Goal: Information Seeking & Learning: Learn about a topic

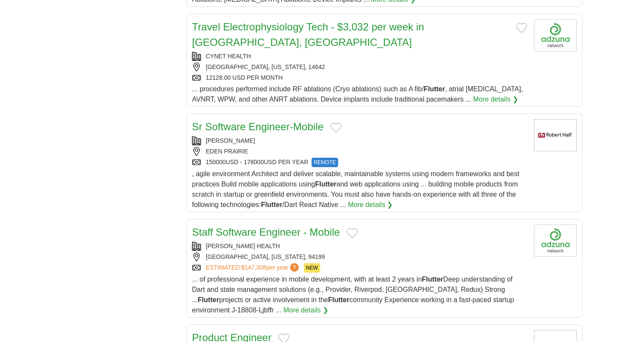
scroll to position [1483, 0]
click at [268, 226] on link "Staff Software Engineer - Mobile" at bounding box center [266, 232] width 148 height 12
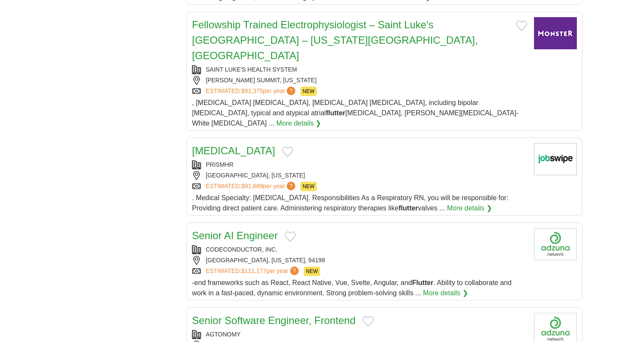
scroll to position [2368, 0]
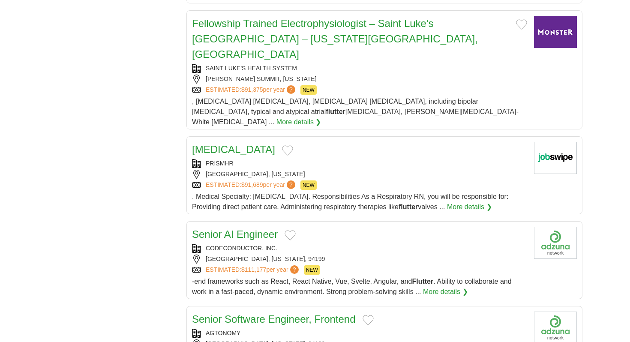
click at [245, 229] on link "Senior AI Engineer" at bounding box center [235, 235] width 86 height 12
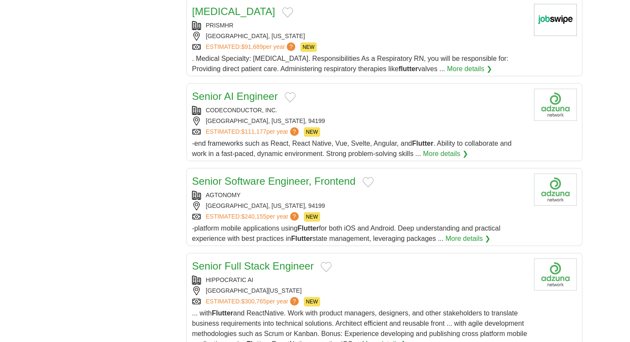
scroll to position [2508, 0]
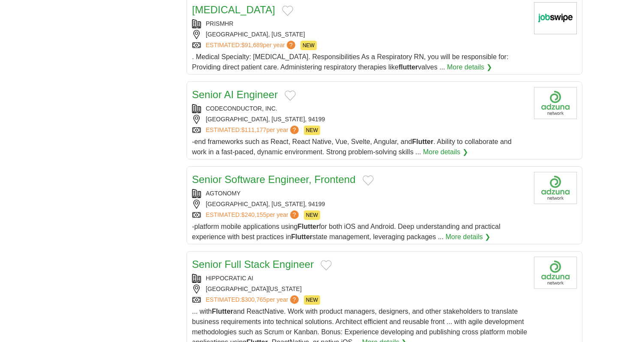
click at [283, 259] on link "Senior Full Stack Engineer" at bounding box center [253, 265] width 122 height 12
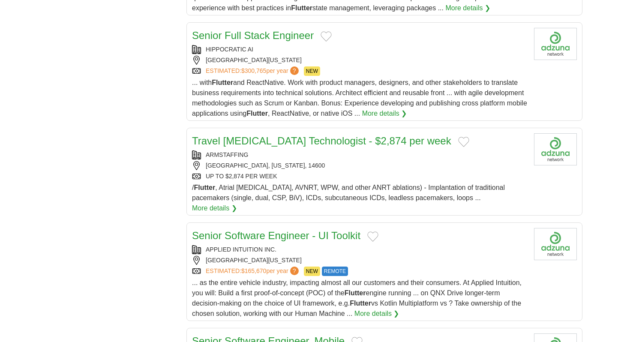
scroll to position [2738, 0]
click at [270, 229] on link "Senior Software Engineer - UI Toolkit" at bounding box center [276, 235] width 168 height 12
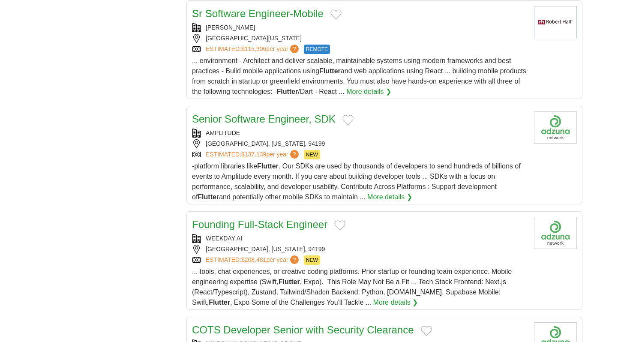
scroll to position [3367, 0]
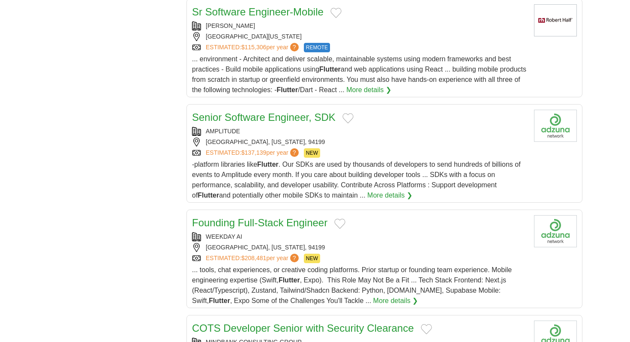
click at [290, 217] on link "Founding Full-Stack Engineer" at bounding box center [259, 223] width 135 height 12
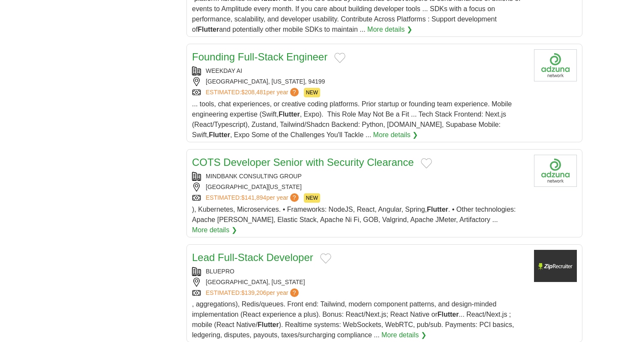
scroll to position [3540, 0]
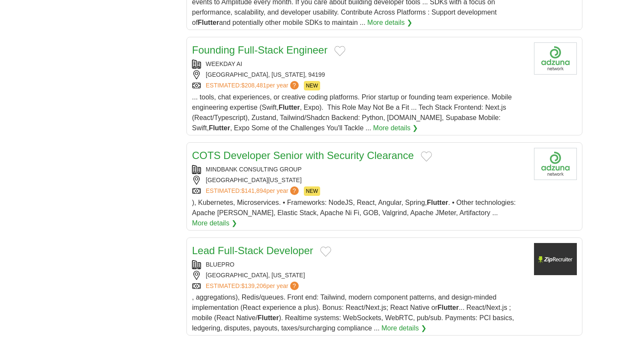
click at [279, 245] on link "Lead Full-Stack Developer" at bounding box center [252, 251] width 121 height 12
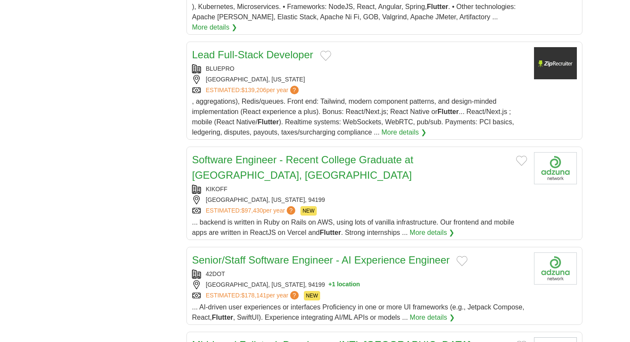
scroll to position [3737, 0]
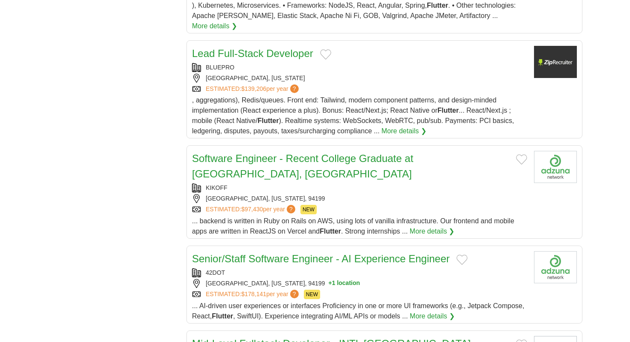
click at [263, 253] on link "Senior/Staff Software Engineer - AI Experience Engineer" at bounding box center [321, 259] width 258 height 12
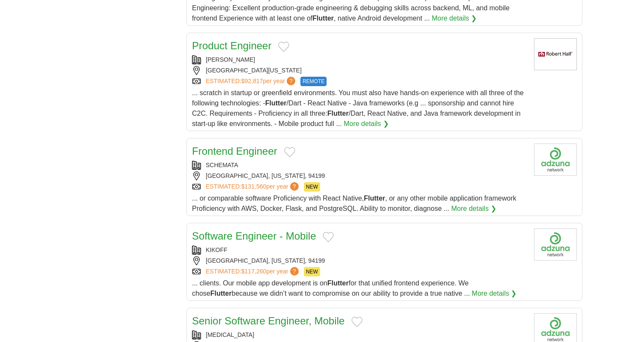
scroll to position [4770, 0]
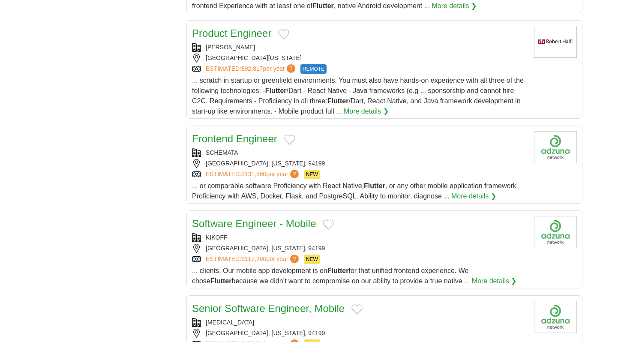
click at [252, 131] on div "Frontend Engineer SCHEMATA [GEOGRAPHIC_DATA], [US_STATE], 94199 ESTIMATED: $131…" at bounding box center [359, 166] width 335 height 70
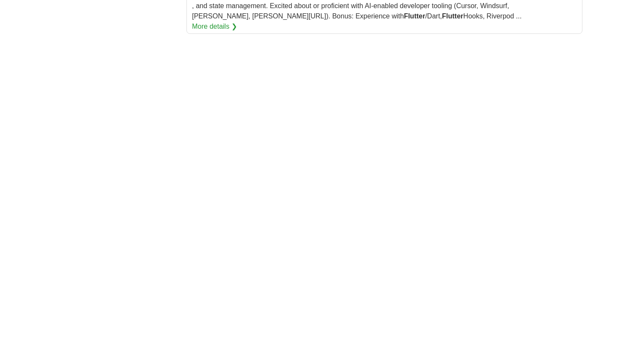
scroll to position [5290, 0]
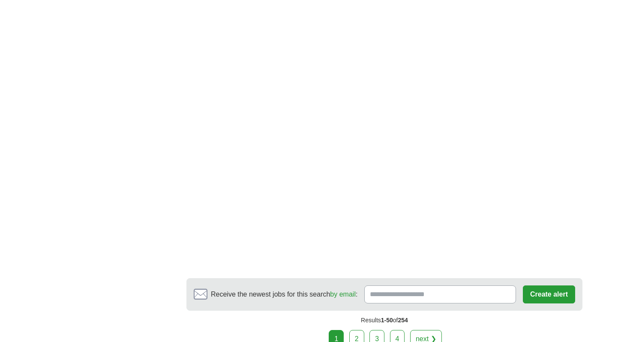
click at [358, 330] on link "2" at bounding box center [356, 339] width 15 height 18
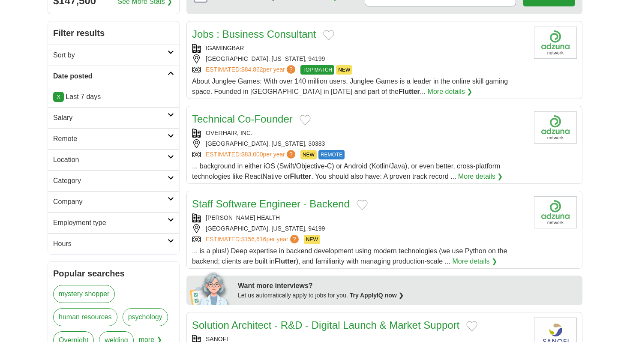
scroll to position [116, 0]
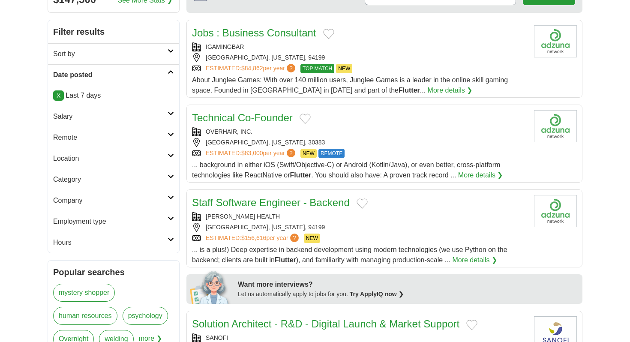
click at [264, 123] on link "Technical Co-Founder" at bounding box center [242, 118] width 101 height 12
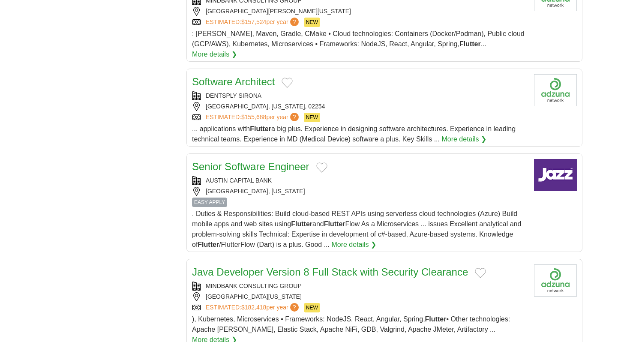
scroll to position [872, 0]
click at [277, 160] on link "Senior Software Engineer" at bounding box center [250, 166] width 117 height 12
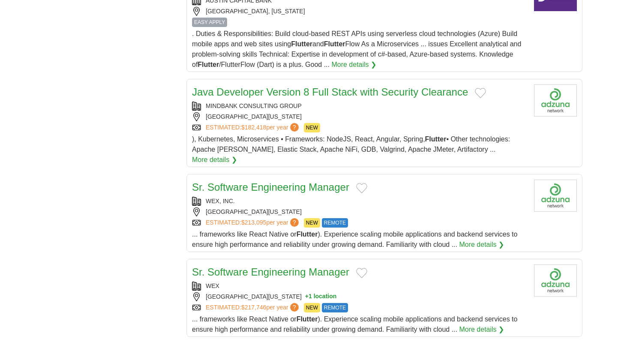
scroll to position [1055, 0]
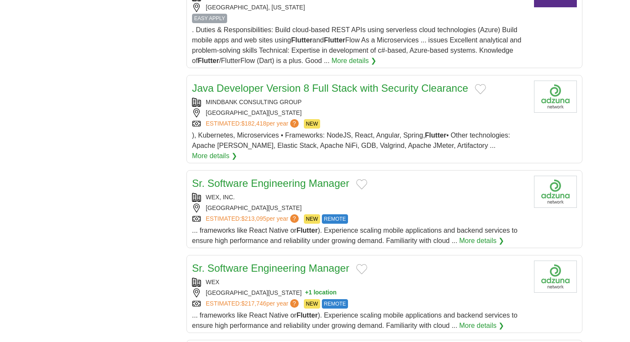
click at [296, 177] on link "Sr. Software Engineering Manager" at bounding box center [270, 183] width 157 height 12
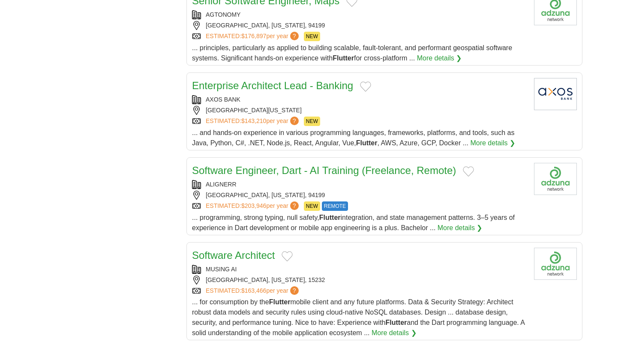
scroll to position [2256, 0]
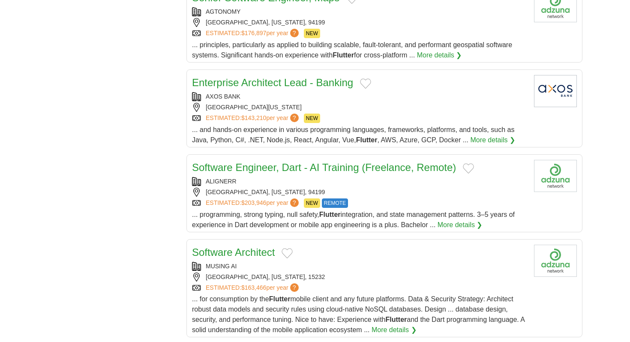
click at [314, 162] on link "Software Engineer, Dart - AI Training (Freelance, Remote)" at bounding box center [324, 168] width 264 height 12
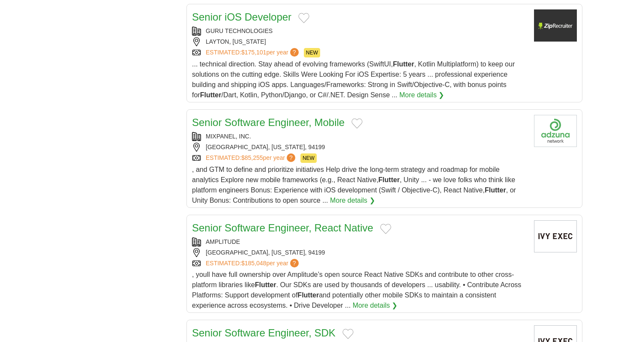
scroll to position [3104, 0]
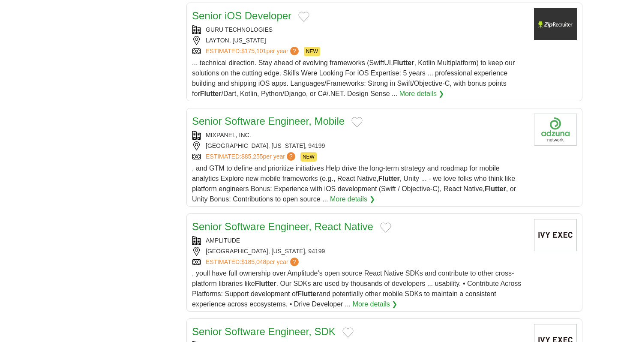
click at [294, 115] on link "Senior Software Engineer, Mobile" at bounding box center [268, 121] width 153 height 12
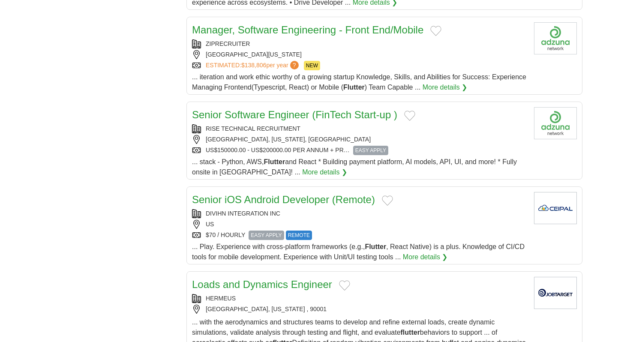
scroll to position [3522, 0]
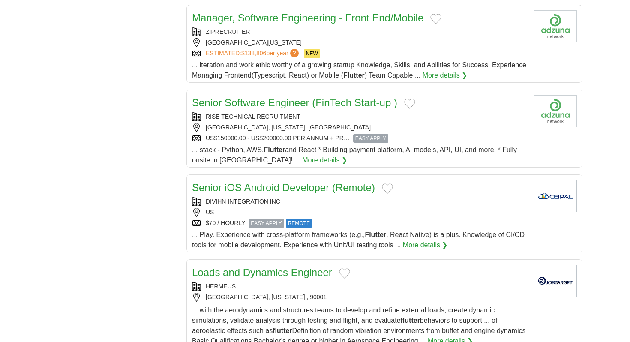
click at [289, 182] on link "Senior iOS Android Developer (Remote)" at bounding box center [283, 188] width 183 height 12
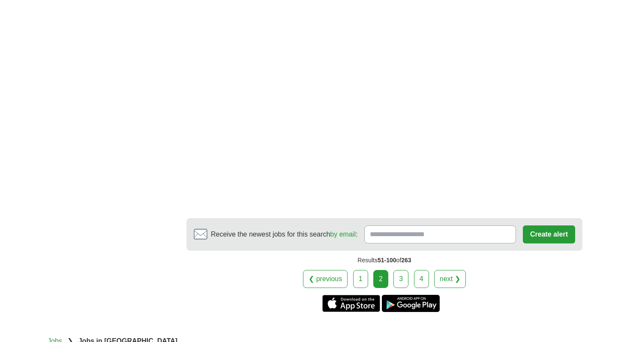
scroll to position [5164, 0]
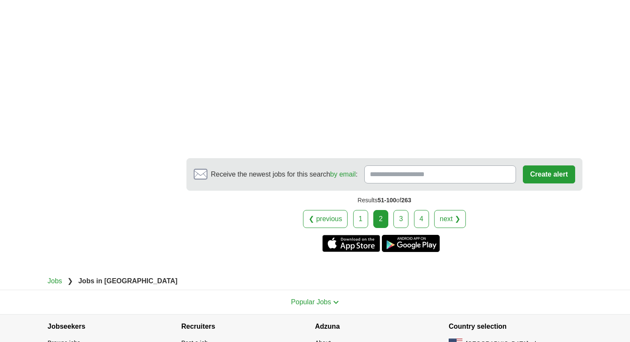
click at [396, 210] on link "3" at bounding box center [401, 219] width 15 height 18
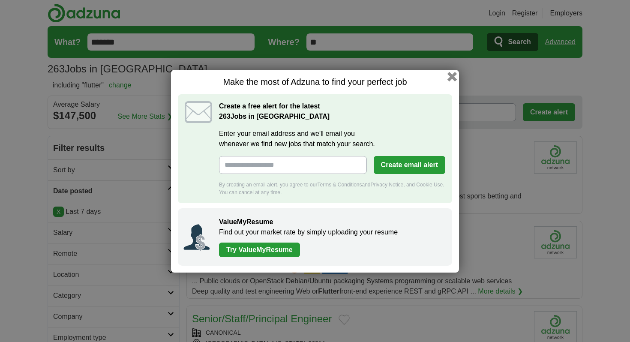
click at [454, 74] on button "button" at bounding box center [452, 76] width 9 height 9
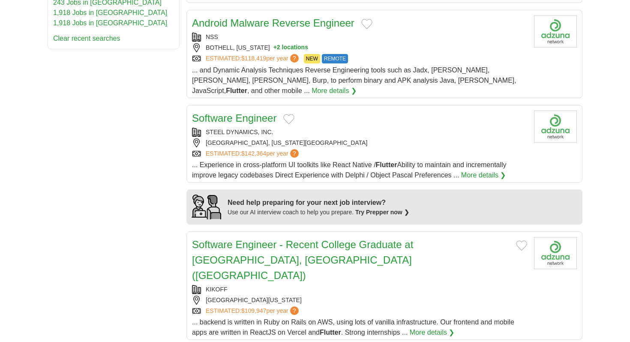
scroll to position [523, 0]
click at [250, 111] on link "Software Engineer" at bounding box center [234, 117] width 84 height 12
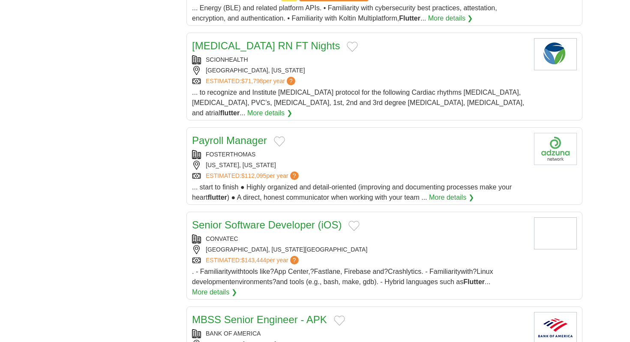
scroll to position [3368, 0]
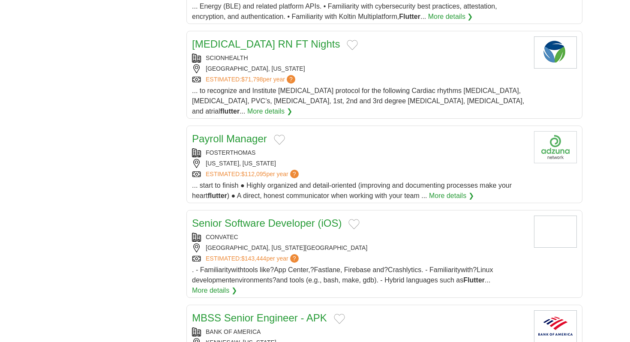
click at [285, 217] on link "Senior Software Developer (iOS)" at bounding box center [267, 223] width 150 height 12
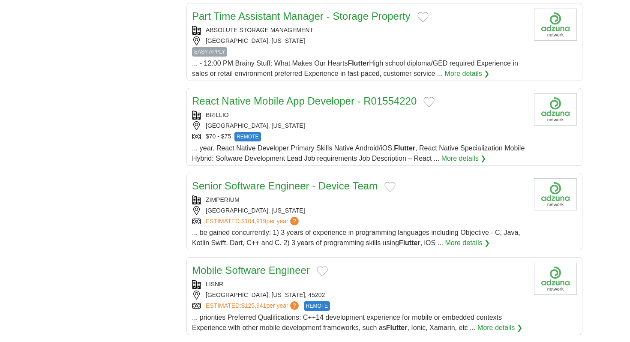
scroll to position [4011, 0]
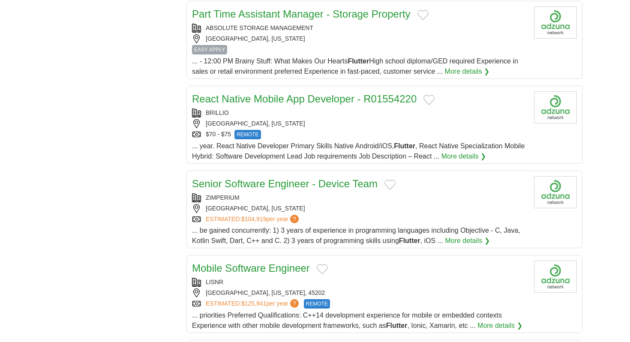
click at [291, 178] on link "Senior Software Engineer - Device Team" at bounding box center [285, 184] width 186 height 12
click at [276, 262] on link "Mobile Software Engineer" at bounding box center [251, 268] width 118 height 12
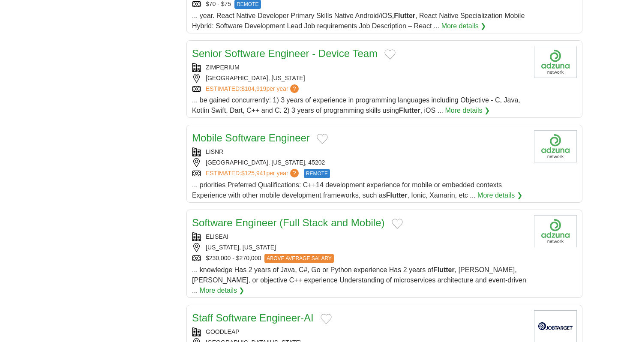
scroll to position [4148, 0]
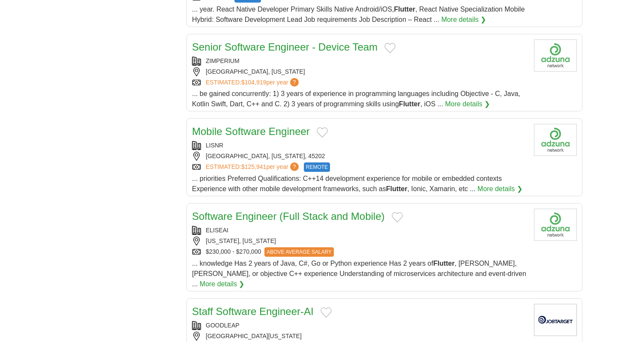
click at [277, 209] on div "Software Engineer (Full Stack and Mobile) ELISEAI NEW YORK, NEW YORK $230,000 -…" at bounding box center [359, 249] width 335 height 81
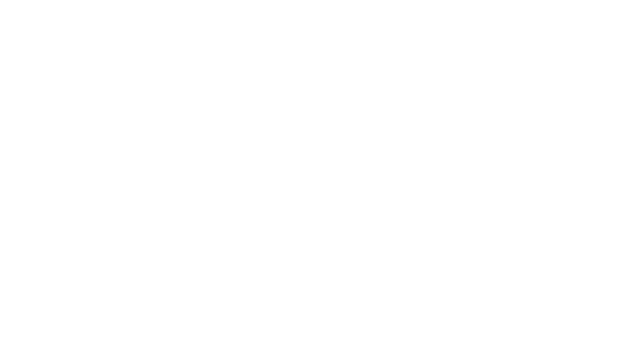
scroll to position [4918, 0]
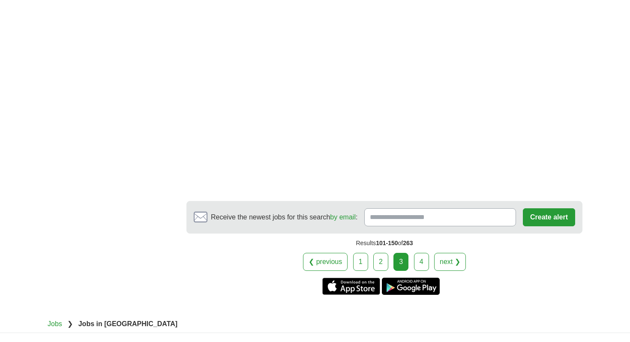
click at [429, 253] on link "4" at bounding box center [421, 262] width 15 height 18
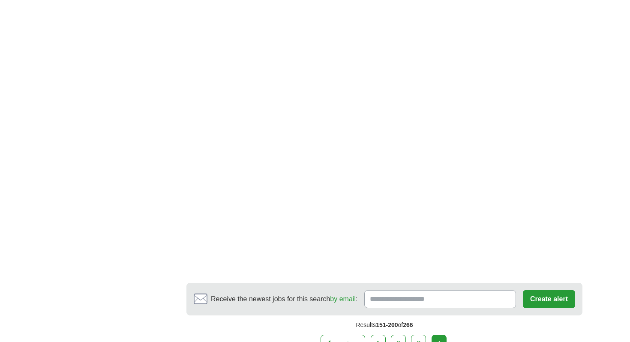
scroll to position [3928, 0]
